Goal: Transaction & Acquisition: Purchase product/service

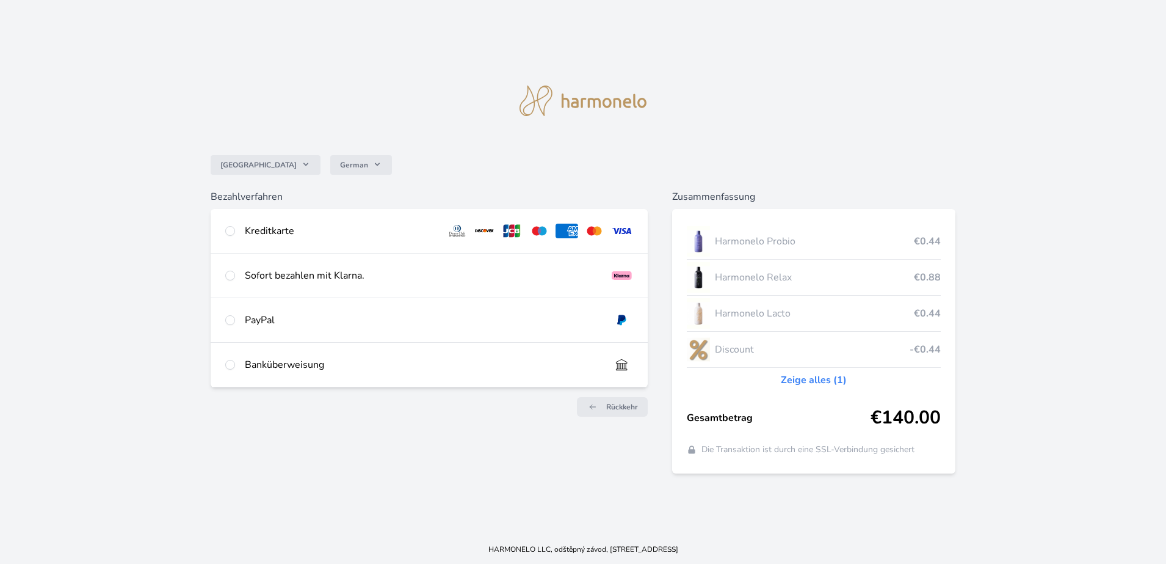
click at [623, 231] on img at bounding box center [622, 230] width 23 height 15
radio input "true"
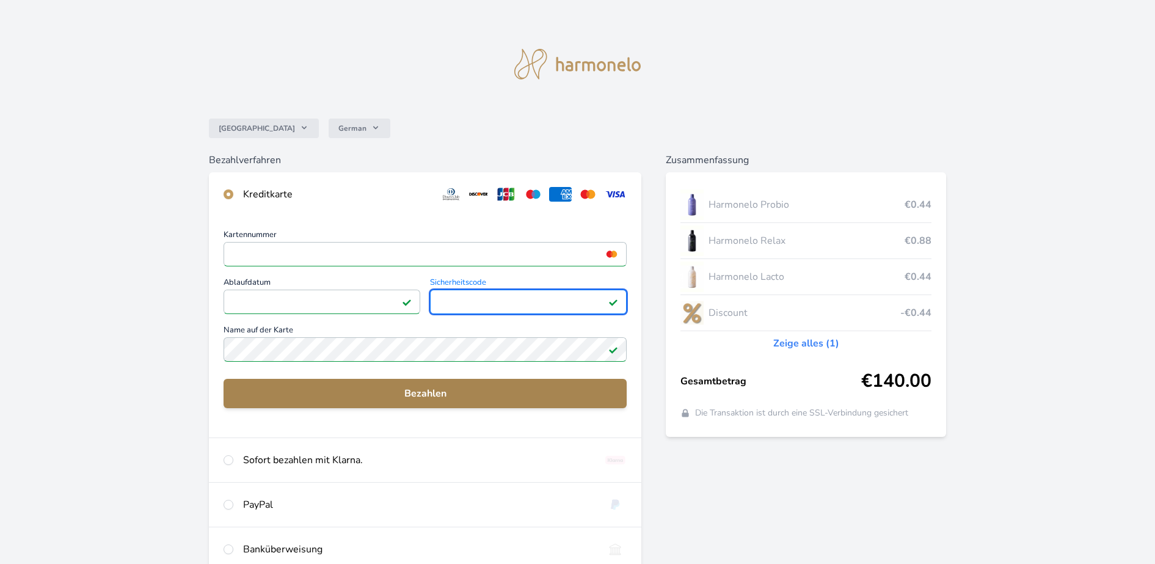
click at [441, 390] on span "Bezahlen" at bounding box center [424, 393] width 383 height 15
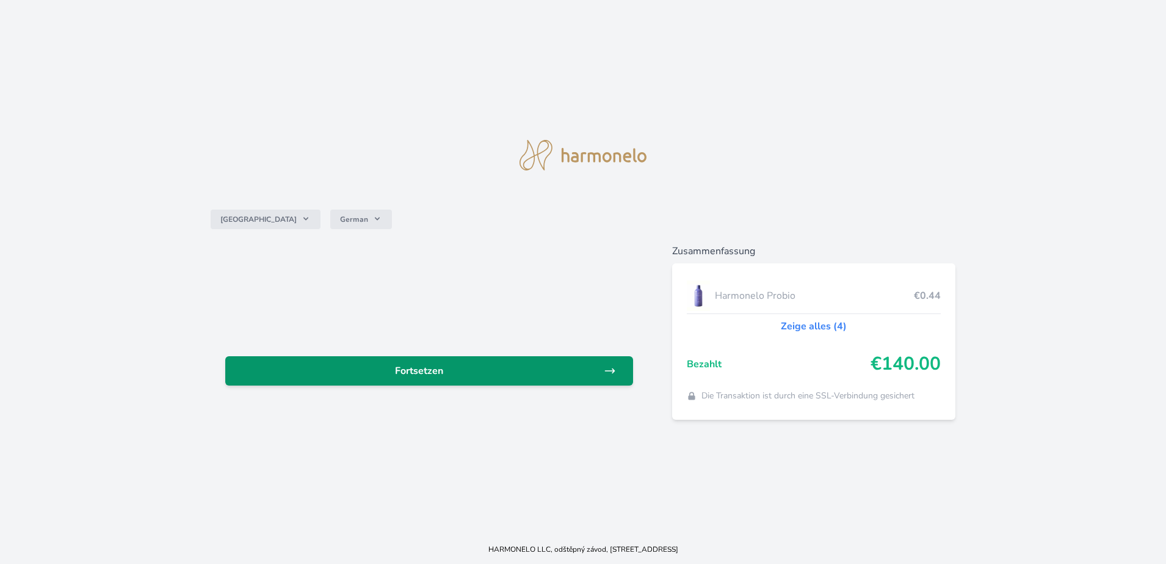
click at [432, 371] on span "Fortsetzen" at bounding box center [419, 370] width 369 height 15
